Goal: Task Accomplishment & Management: Complete application form

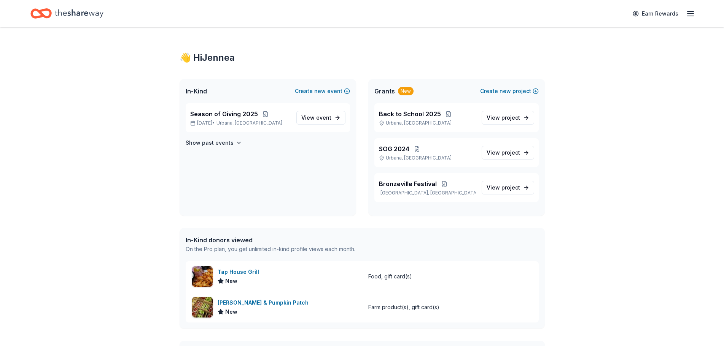
click at [208, 149] on div "Season of Giving [DATE], 2025 • [GEOGRAPHIC_DATA], [GEOGRAPHIC_DATA] View event…" at bounding box center [267, 159] width 176 height 113
click at [211, 143] on h4 "Show past events" at bounding box center [210, 142] width 48 height 9
click at [218, 116] on span "Season of Giving 2025" at bounding box center [224, 114] width 68 height 9
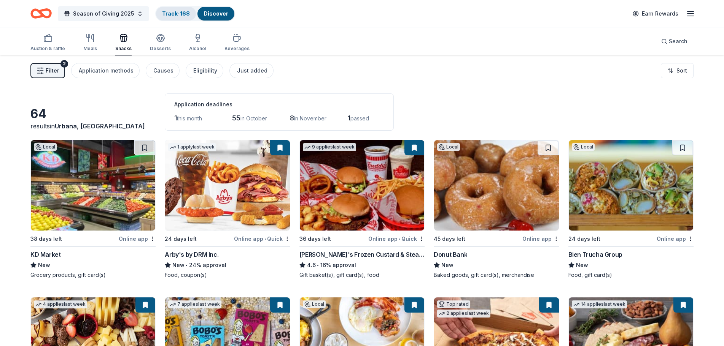
click at [186, 12] on link "Track · 168" at bounding box center [176, 13] width 28 height 6
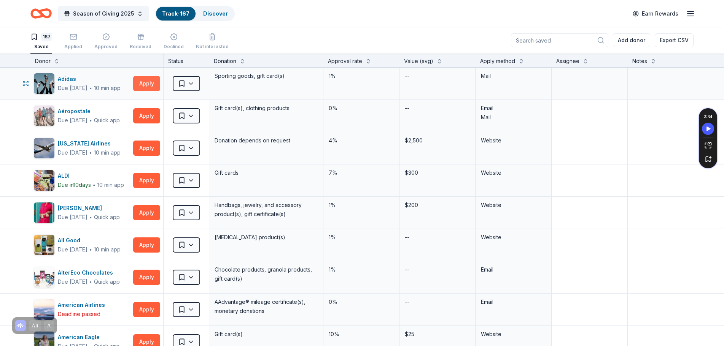
click at [138, 84] on button "Apply" at bounding box center [146, 83] width 27 height 15
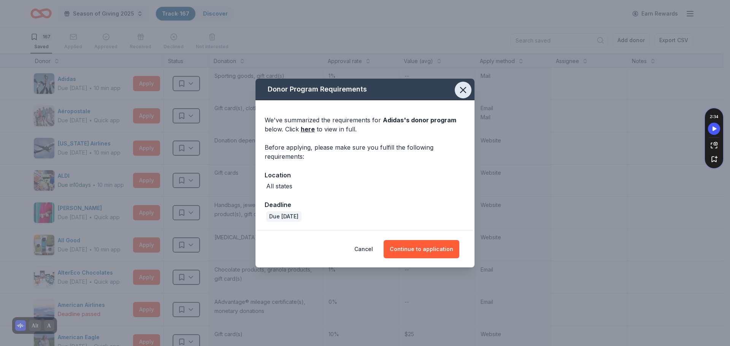
click at [467, 90] on icon "button" at bounding box center [463, 90] width 11 height 11
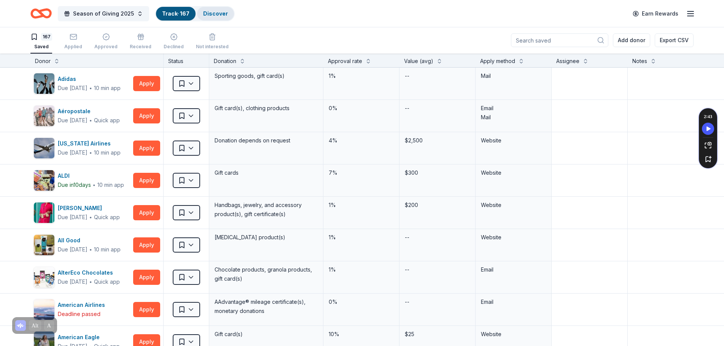
click at [112, 17] on span "Season of Giving 2025" at bounding box center [103, 13] width 61 height 9
click at [172, 8] on div "Track · 167" at bounding box center [176, 14] width 40 height 14
click at [224, 16] on div "Discover" at bounding box center [215, 14] width 37 height 14
click at [216, 16] on link "Discover" at bounding box center [215, 13] width 25 height 6
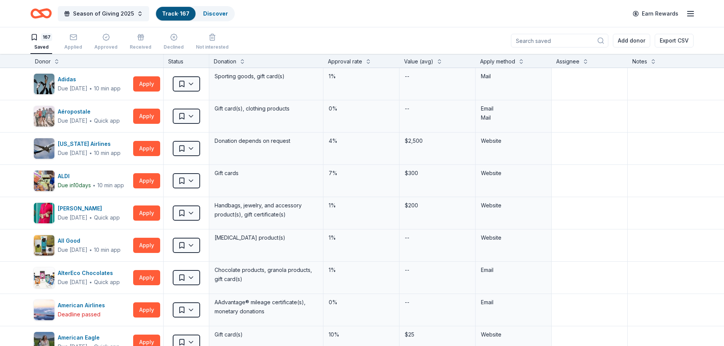
click at [105, 15] on span "Season of Giving 2025" at bounding box center [103, 13] width 61 height 9
click at [218, 12] on link "Discover" at bounding box center [215, 13] width 25 height 6
click at [214, 12] on link "Discover" at bounding box center [215, 13] width 25 height 6
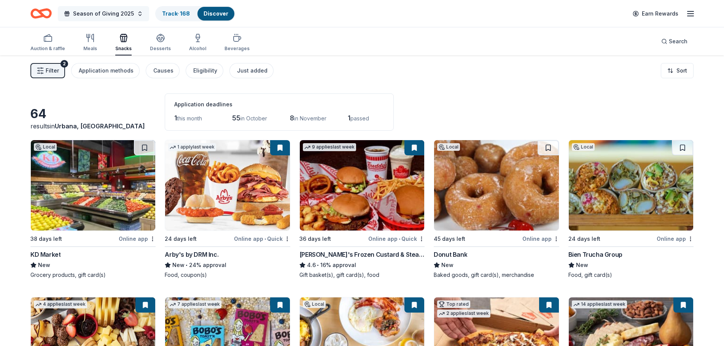
click at [130, 16] on span "Season of Giving 2025" at bounding box center [103, 13] width 61 height 9
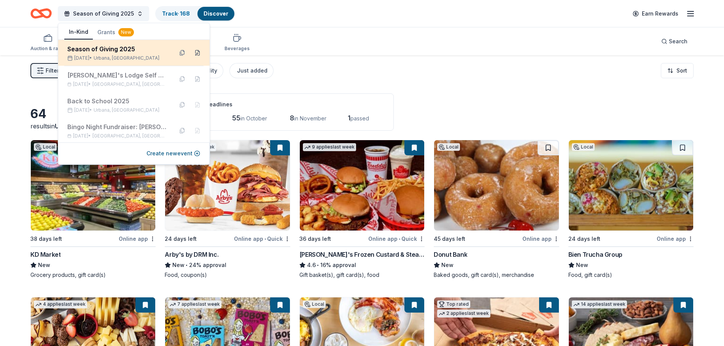
click at [193, 54] on button at bounding box center [197, 53] width 12 height 12
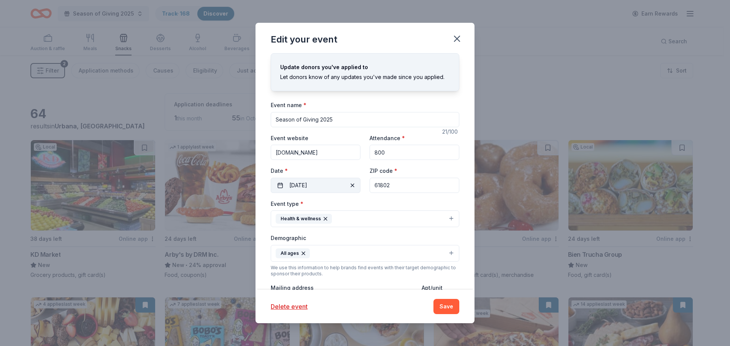
click at [319, 184] on button "[DATE]" at bounding box center [316, 185] width 90 height 15
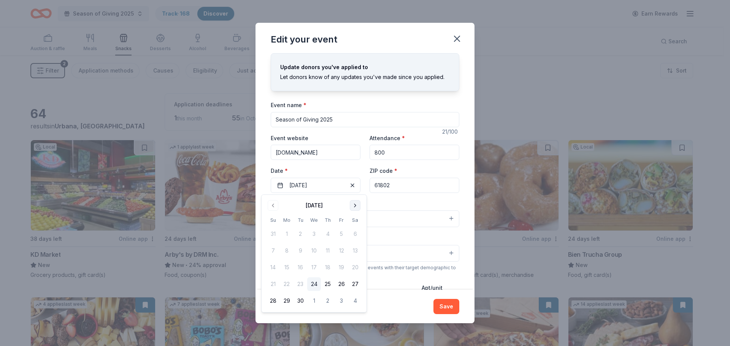
click at [356, 208] on button "Go to next month" at bounding box center [355, 205] width 11 height 11
click at [356, 235] on button "6" at bounding box center [355, 234] width 14 height 14
click at [421, 128] on div "Event name * Season of Giving 2025 21 /100 Event website [DOMAIN_NAME] Attendan…" at bounding box center [365, 276] width 189 height 353
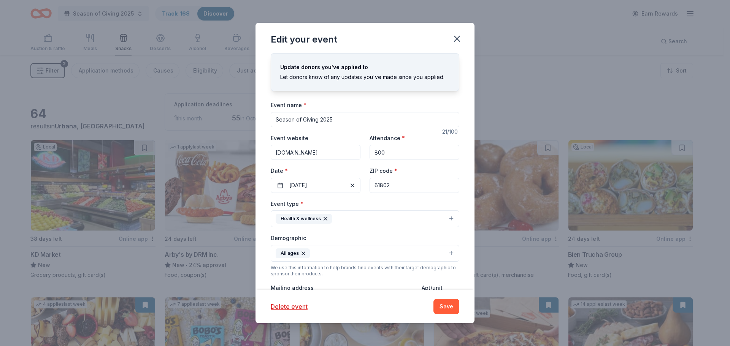
click at [343, 218] on button "Health & wellness" at bounding box center [365, 219] width 189 height 17
click at [345, 199] on div "Event type * Health & wellness Fundraiser Business & professional Food & drink …" at bounding box center [365, 213] width 189 height 29
click at [378, 319] on div "Delete event Save" at bounding box center [365, 306] width 219 height 33
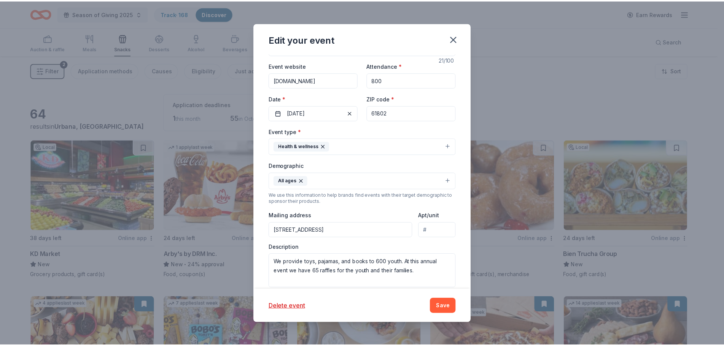
scroll to position [76, 0]
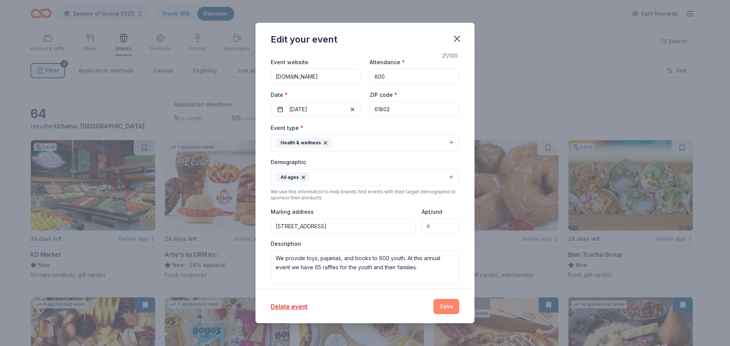
click at [439, 311] on button "Save" at bounding box center [446, 306] width 26 height 15
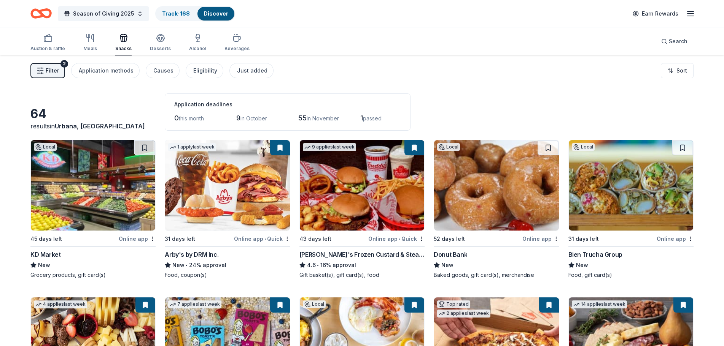
click at [207, 17] on div "Discover" at bounding box center [215, 14] width 37 height 14
click at [168, 16] on link "Track · 168" at bounding box center [176, 13] width 28 height 6
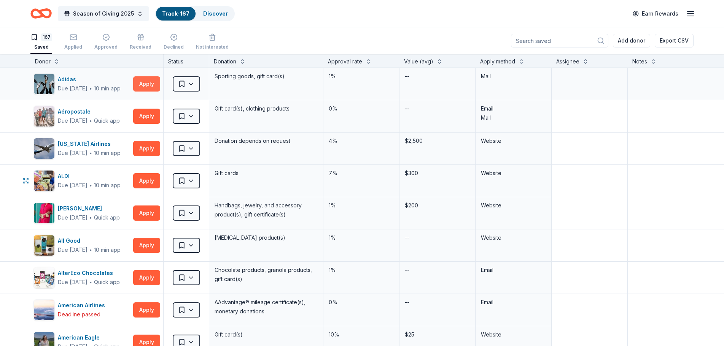
click at [145, 86] on button "Apply" at bounding box center [146, 83] width 27 height 15
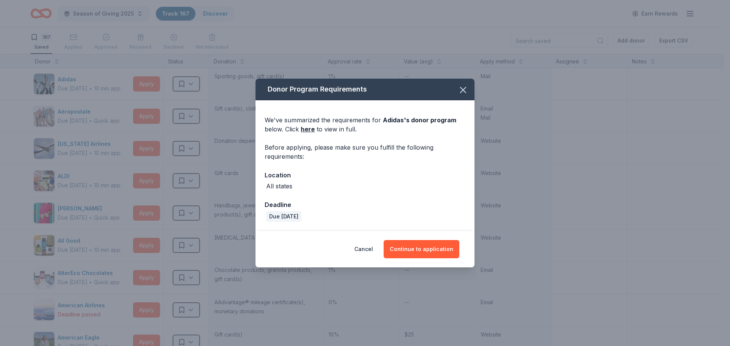
click at [303, 128] on link "here" at bounding box center [308, 129] width 14 height 9
click at [465, 91] on icon "button" at bounding box center [462, 89] width 5 height 5
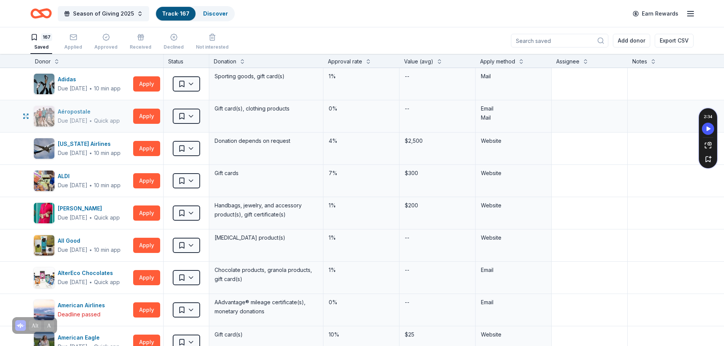
click at [76, 115] on div "Aéropostale" at bounding box center [89, 111] width 62 height 9
click at [584, 107] on textarea at bounding box center [589, 116] width 74 height 30
type textarea "Jeehae"
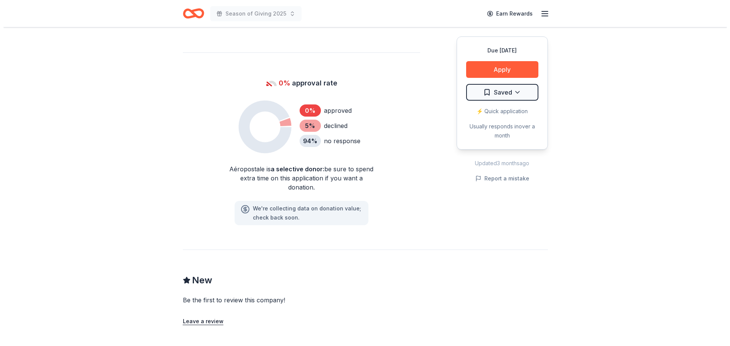
scroll to position [228, 0]
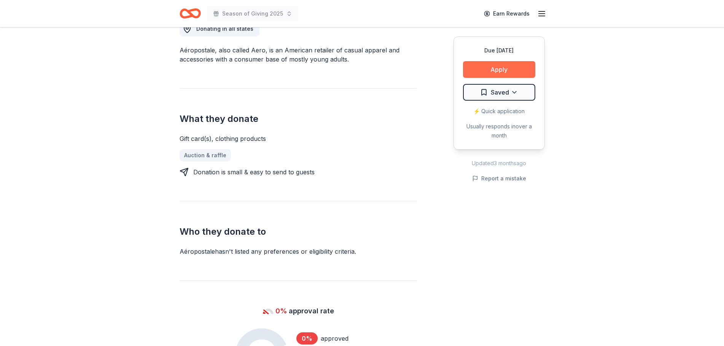
click at [507, 76] on button "Apply" at bounding box center [499, 69] width 72 height 17
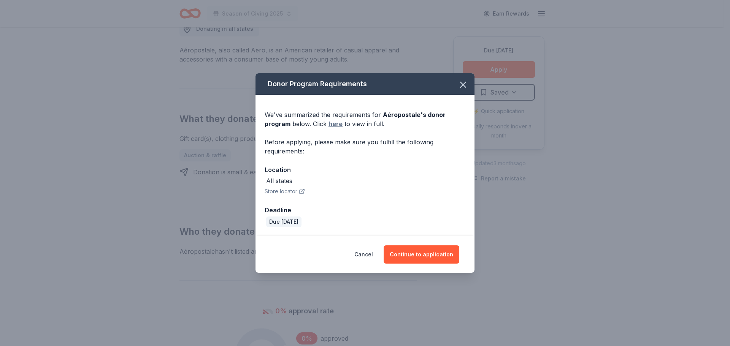
click at [335, 125] on link "here" at bounding box center [336, 123] width 14 height 9
click at [417, 251] on button "Continue to application" at bounding box center [422, 255] width 76 height 18
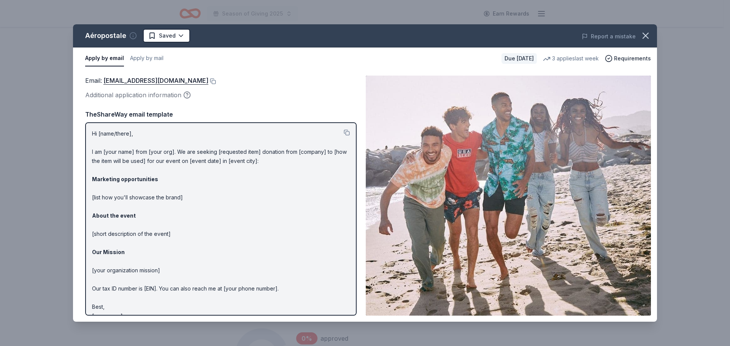
click at [130, 36] on circle "button" at bounding box center [133, 36] width 6 height 6
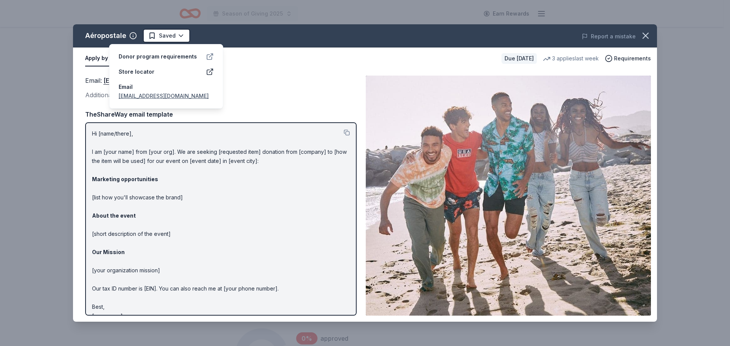
click at [209, 59] on icon at bounding box center [210, 57] width 8 height 8
click at [210, 74] on icon at bounding box center [210, 72] width 8 height 8
click at [301, 86] on div "Email : charitabledonations@aeropostale.com" at bounding box center [220, 81] width 271 height 10
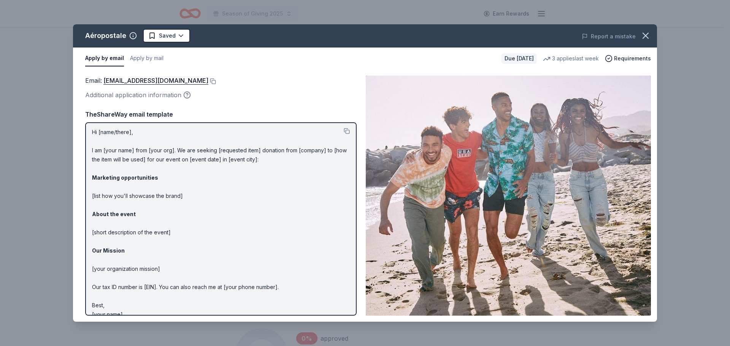
scroll to position [0, 0]
click at [344, 133] on button at bounding box center [347, 133] width 6 height 6
click at [344, 130] on button at bounding box center [347, 133] width 6 height 6
drag, startPoint x: 86, startPoint y: 35, endPoint x: 121, endPoint y: 38, distance: 35.5
click at [121, 38] on div "Aéropostale" at bounding box center [105, 36] width 41 height 12
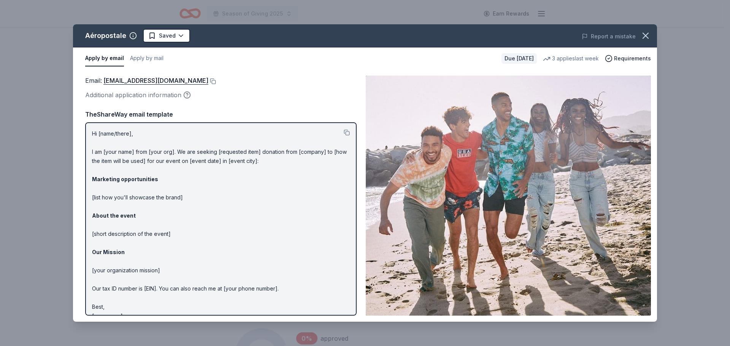
click at [216, 209] on p "Hi [name/there], I am [your name] from [your org]. We are seeking [requested it…" at bounding box center [221, 225] width 258 height 192
click at [127, 136] on p "Hi [name/there], I am [your name] from [your org]. We are seeking [requested it…" at bounding box center [221, 225] width 258 height 192
click at [641, 33] on icon "button" at bounding box center [645, 35] width 11 height 11
